Goal: Check status: Check status

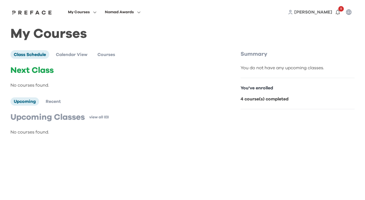
click at [89, 12] on span "My Courses" at bounding box center [79, 12] width 22 height 7
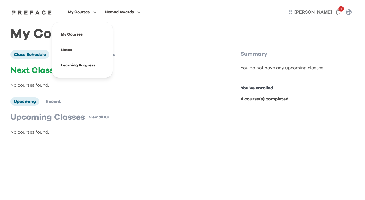
click at [71, 63] on span at bounding box center [82, 65] width 52 height 15
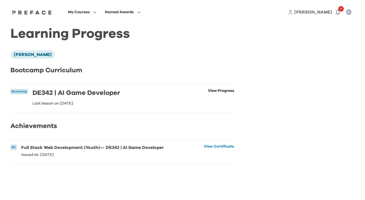
click at [215, 91] on link "View Progress" at bounding box center [221, 97] width 26 height 17
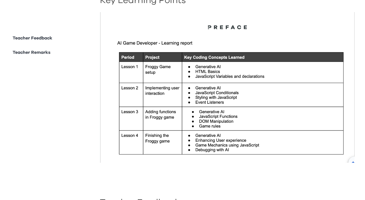
scroll to position [122, 0]
